Goal: Task Accomplishment & Management: Use online tool/utility

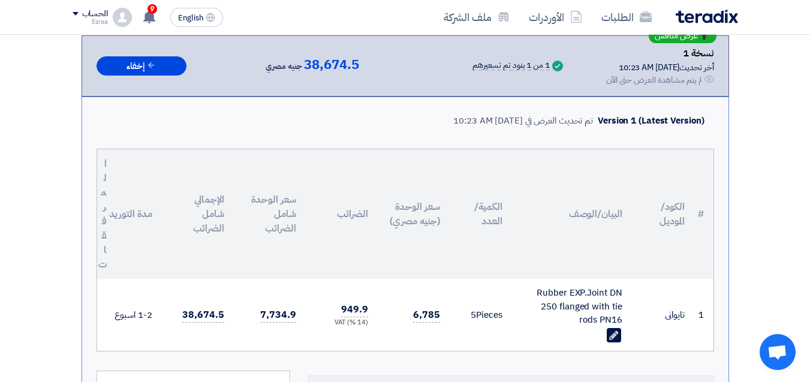
scroll to position [5, 0]
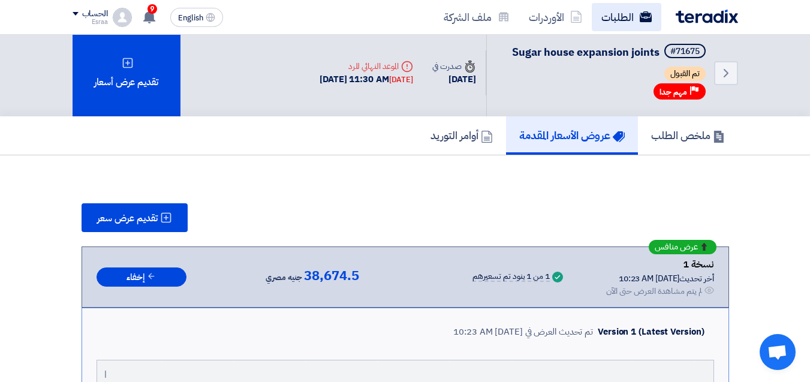
click at [611, 16] on link "الطلبات" at bounding box center [627, 17] width 70 height 28
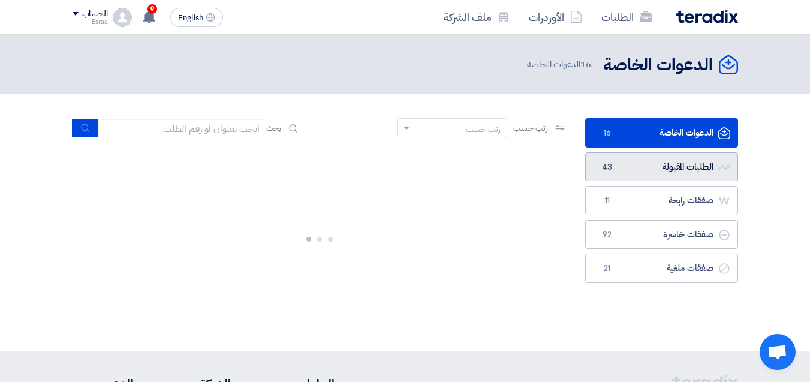
click at [680, 168] on link "الطلبات المقبولة الطلبات المقبولة 43" at bounding box center [661, 166] width 153 height 29
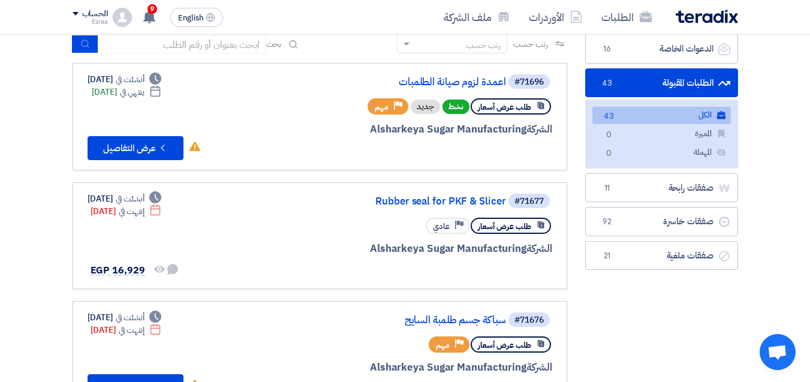
scroll to position [60, 0]
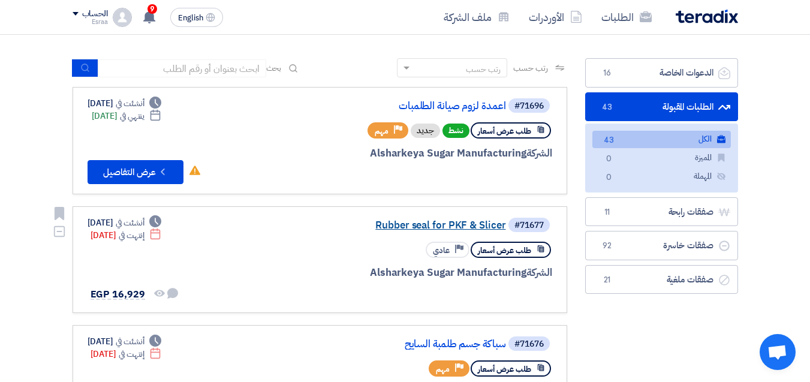
click at [418, 224] on link "Rubber seal for PKF & Slicer" at bounding box center [386, 225] width 240 height 11
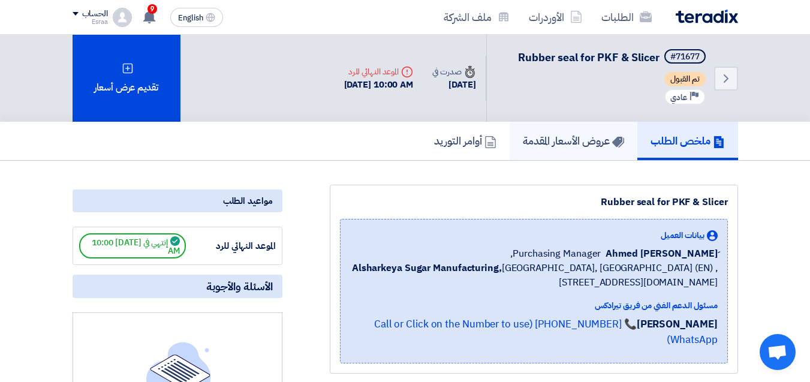
click at [551, 137] on h5 "عروض الأسعار المقدمة" at bounding box center [573, 141] width 101 height 14
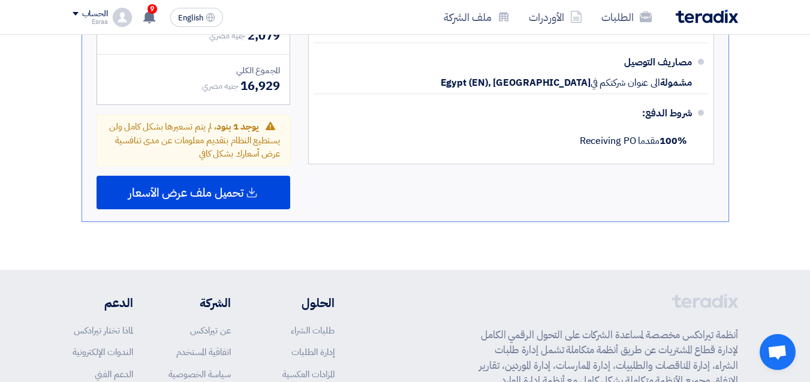
scroll to position [779, 0]
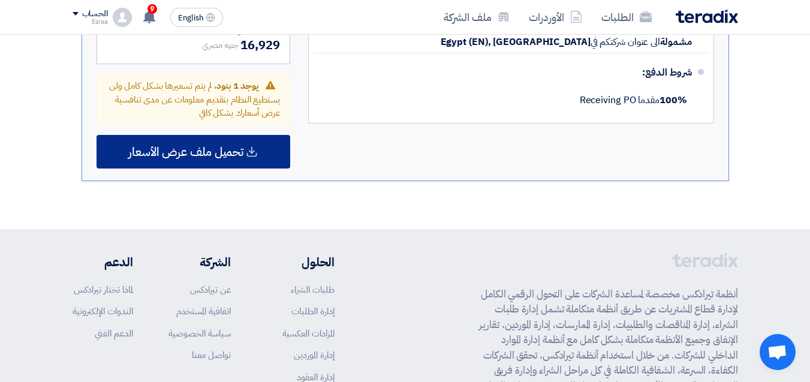
click at [185, 155] on span "تحميل ملف عرض الأسعار" at bounding box center [185, 151] width 115 height 11
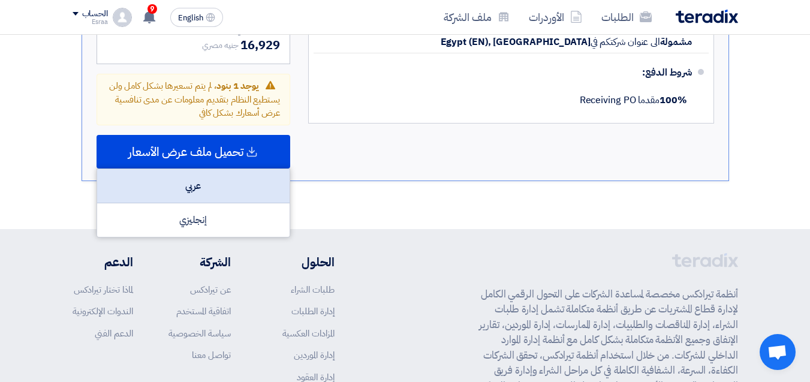
click at [198, 194] on div "عربي" at bounding box center [193, 186] width 192 height 34
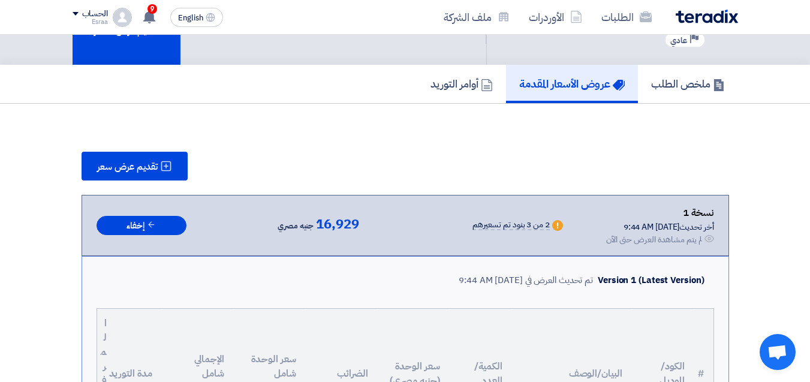
scroll to position [0, 0]
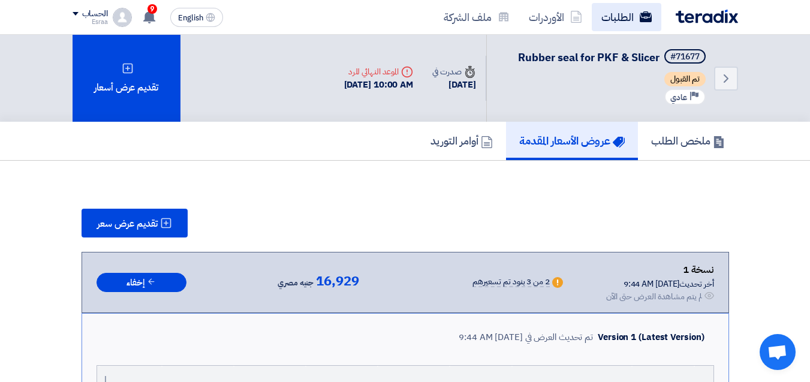
click at [619, 10] on link "الطلبات" at bounding box center [627, 17] width 70 height 28
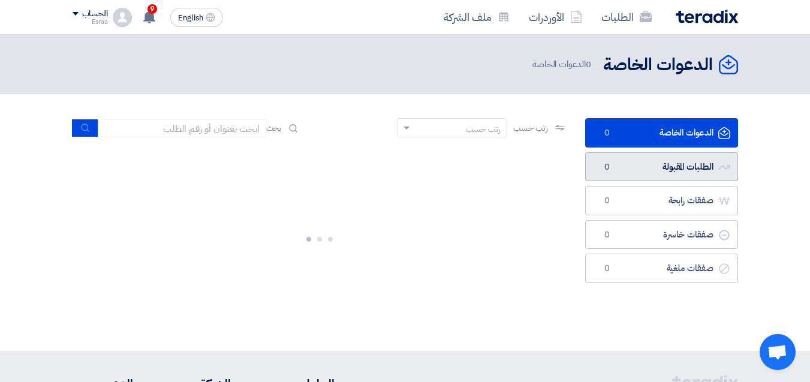
click at [675, 162] on link "الطلبات المقبولة الطلبات المقبولة 0" at bounding box center [661, 166] width 153 height 29
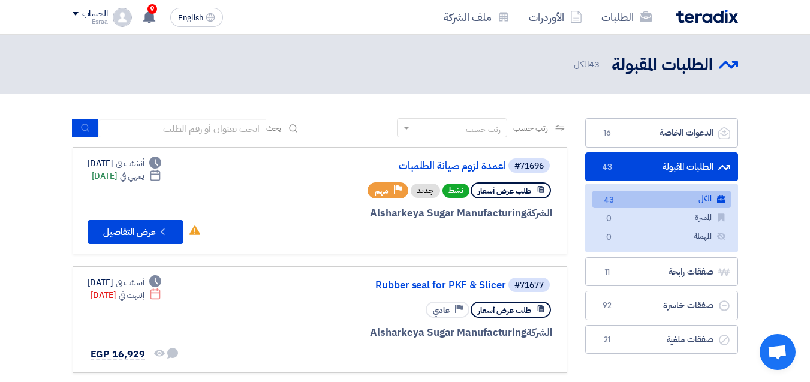
click at [639, 168] on link "الطلبات المقبولة الطلبات المقبولة 43" at bounding box center [661, 166] width 153 height 29
click at [438, 163] on link "اعمدة لزوم صيانة الطلمبات" at bounding box center [386, 166] width 240 height 11
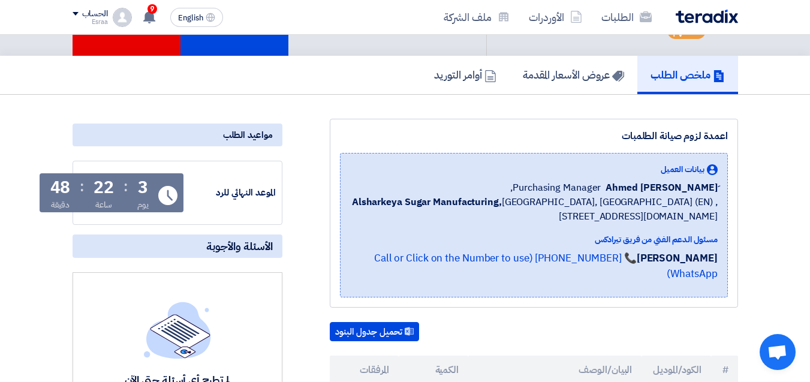
scroll to position [180, 0]
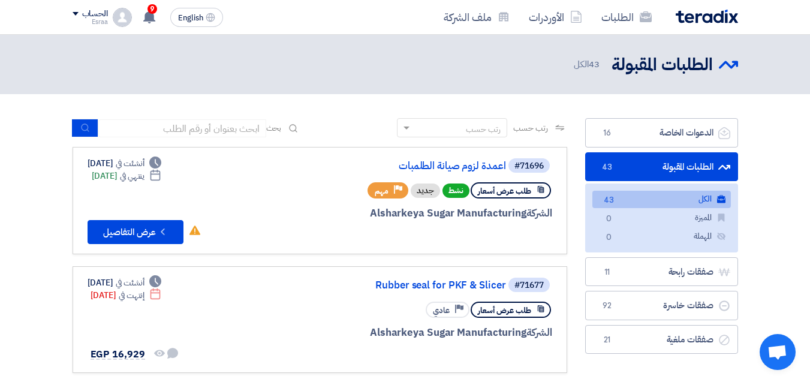
click at [678, 169] on link "الطلبات المقبولة الطلبات المقبولة 43" at bounding box center [661, 166] width 153 height 29
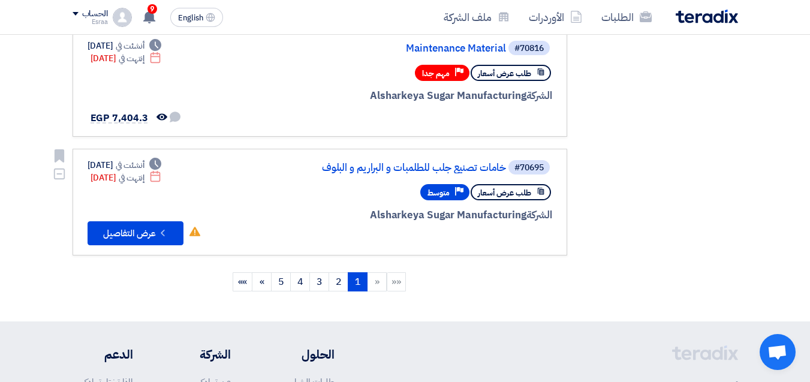
scroll to position [1079, 0]
